Goal: Information Seeking & Learning: Compare options

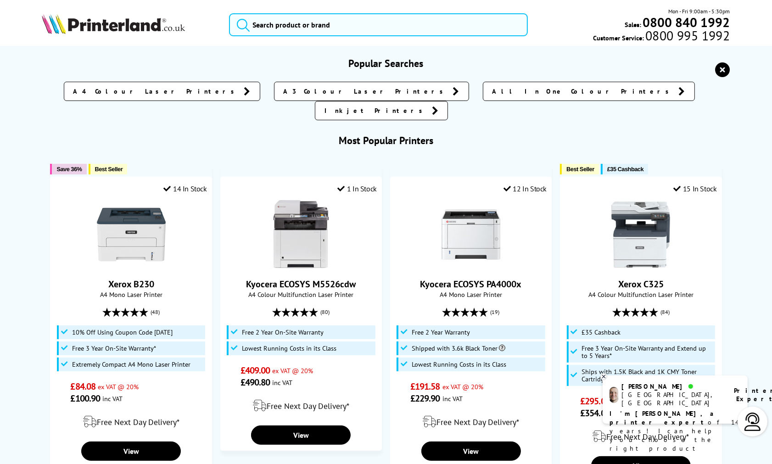
click at [125, 28] on img at bounding box center [113, 24] width 143 height 20
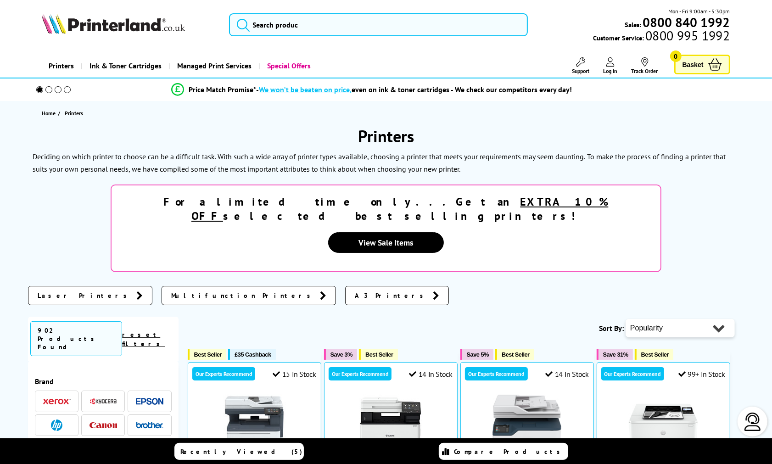
click at [48, 231] on div "For a limited time only...Get an EXTRA 10% OFF selected best selling printers! …" at bounding box center [386, 228] width 716 height 88
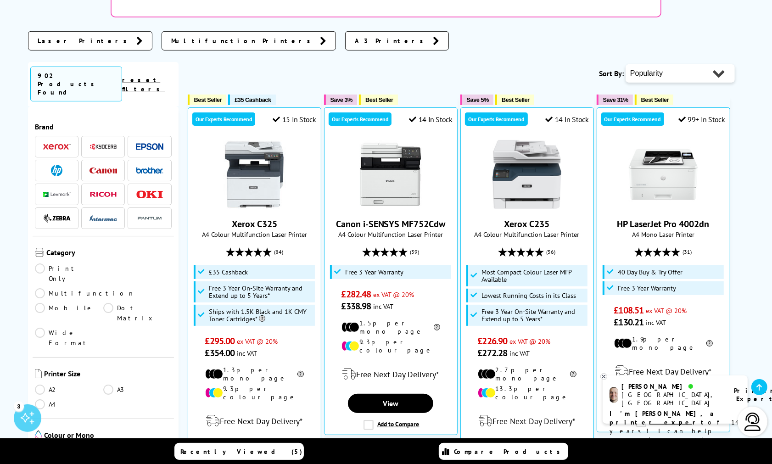
scroll to position [305, 0]
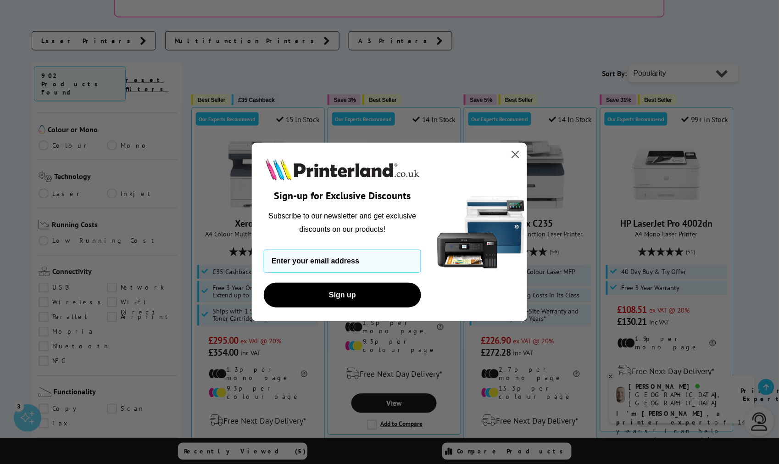
click at [511, 156] on circle "Close dialog" at bounding box center [515, 154] width 15 height 15
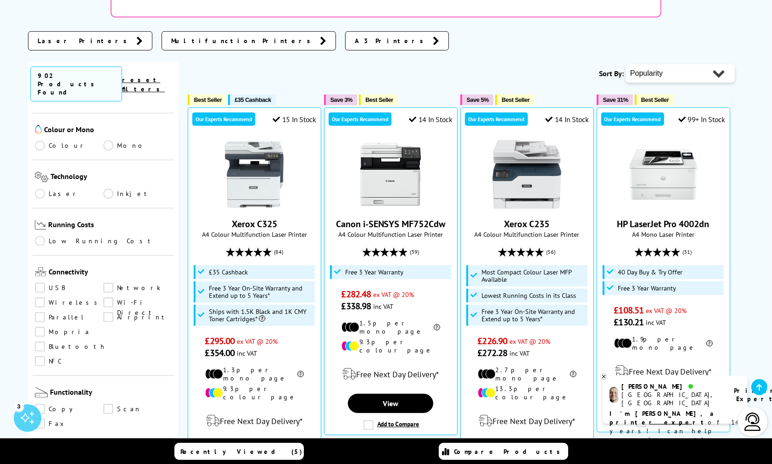
click at [108, 189] on link "Inkjet" at bounding box center [137, 194] width 68 height 10
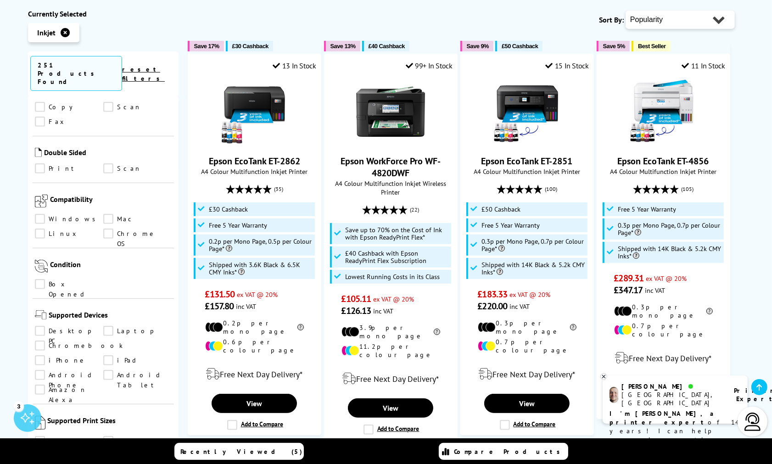
scroll to position [611, 0]
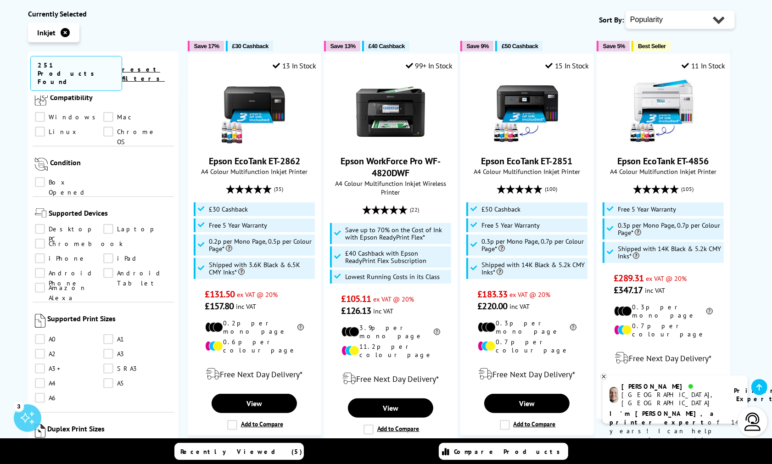
click at [105, 349] on link "A3" at bounding box center [137, 354] width 68 height 10
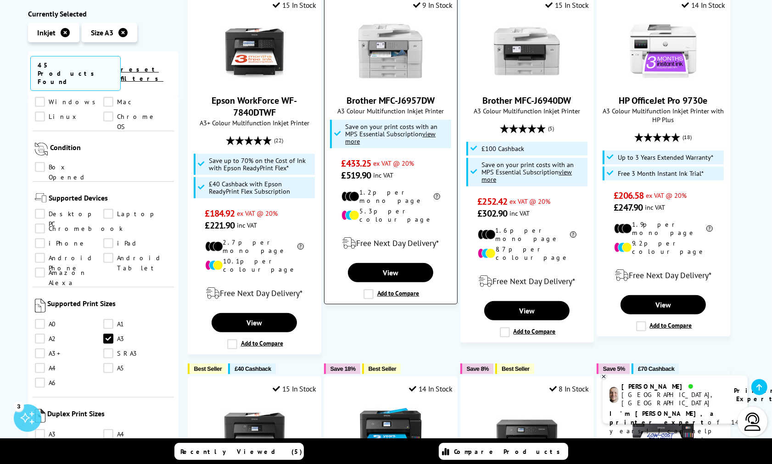
scroll to position [153, 0]
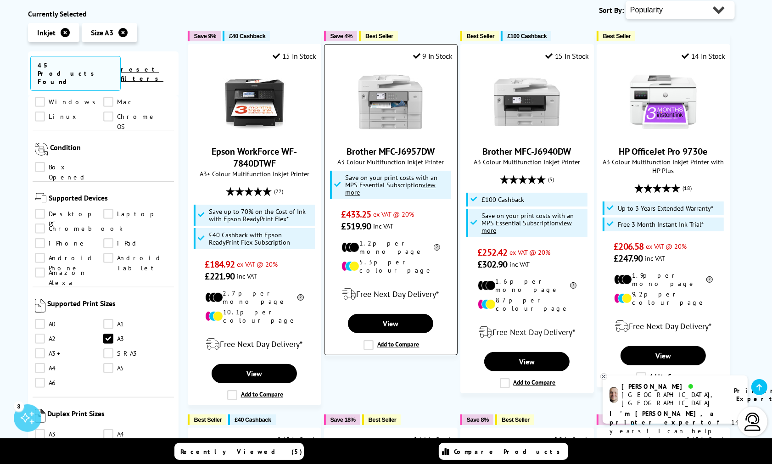
click at [390, 118] on img at bounding box center [390, 101] width 69 height 69
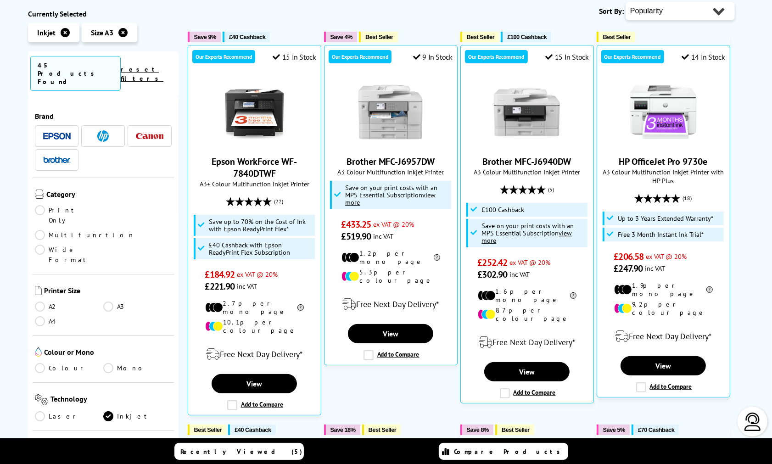
scroll to position [158, 0]
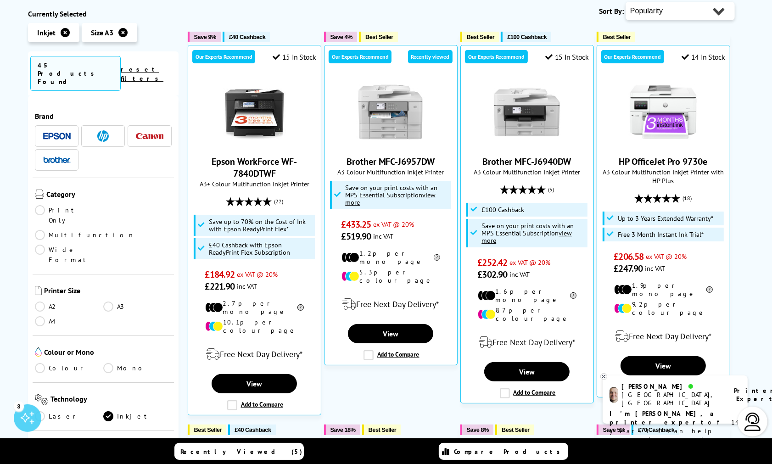
click at [42, 363] on link "Colour" at bounding box center [69, 368] width 68 height 10
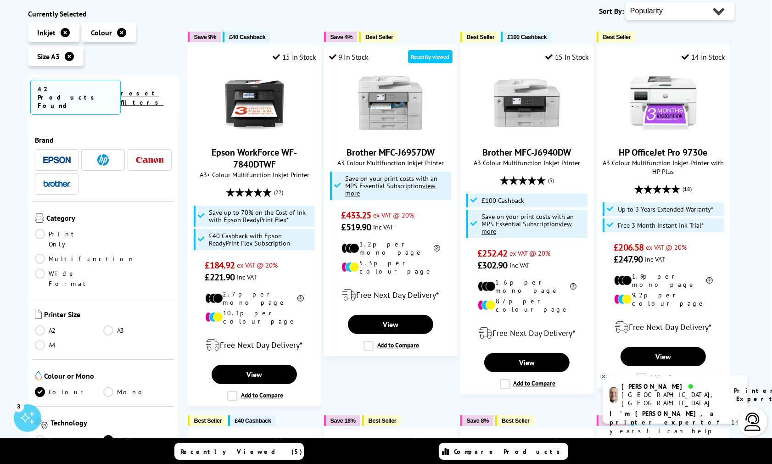
click at [111, 254] on link "Multifunction" at bounding box center [85, 259] width 100 height 10
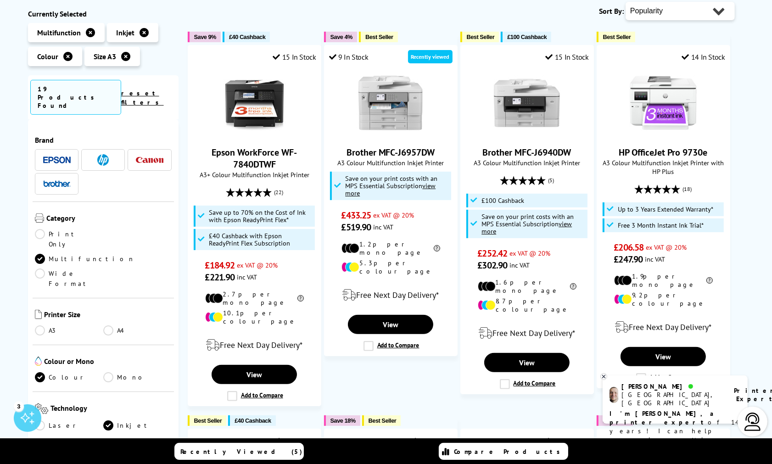
click at [39, 325] on link "A3" at bounding box center [69, 330] width 68 height 10
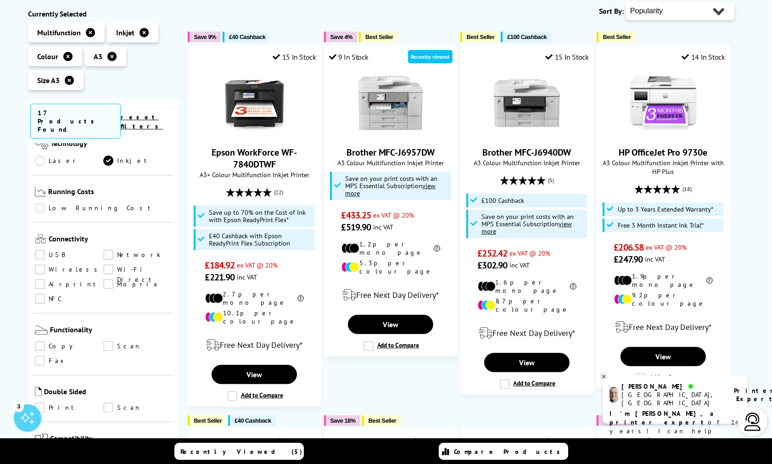
scroll to position [459, 0]
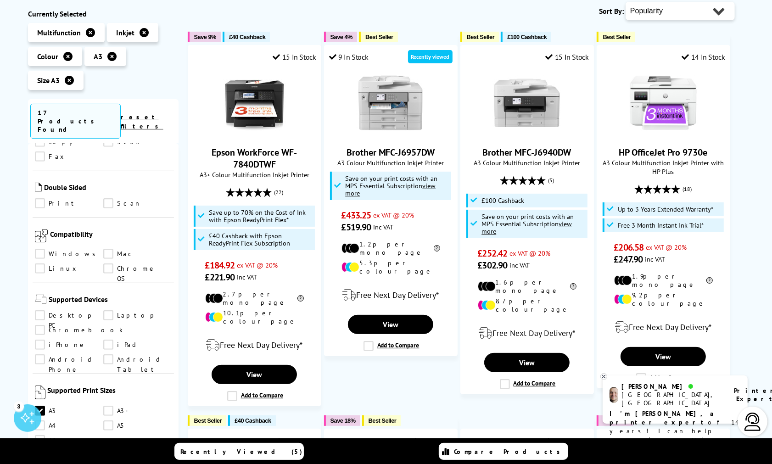
click at [37, 406] on link "A3" at bounding box center [69, 411] width 68 height 10
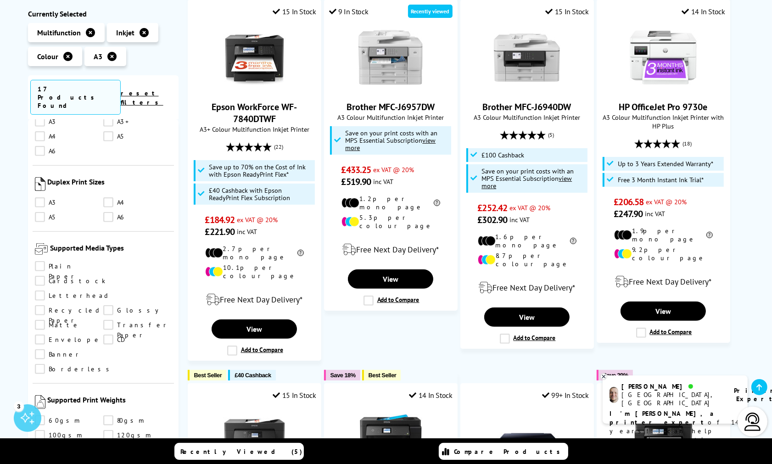
scroll to position [153, 0]
